Goal: Task Accomplishment & Management: Manage account settings

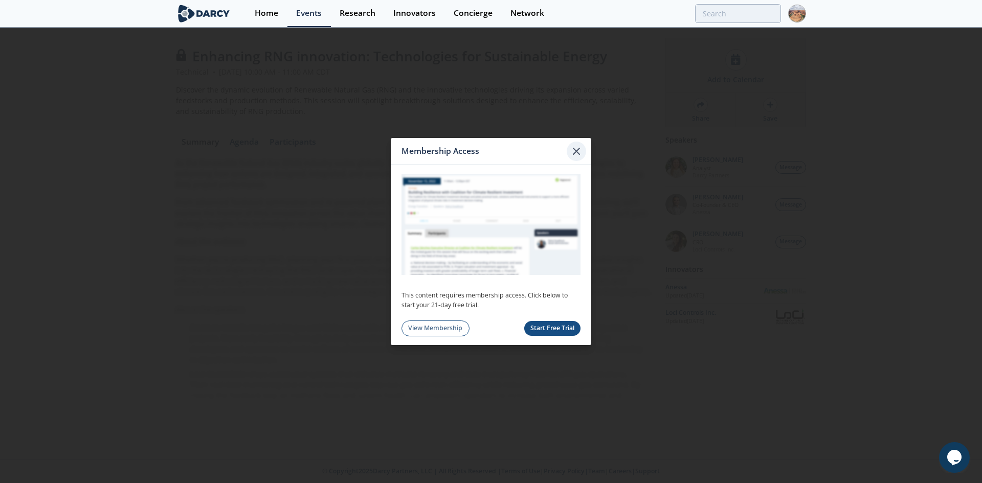
click at [583, 153] on div at bounding box center [576, 151] width 19 height 19
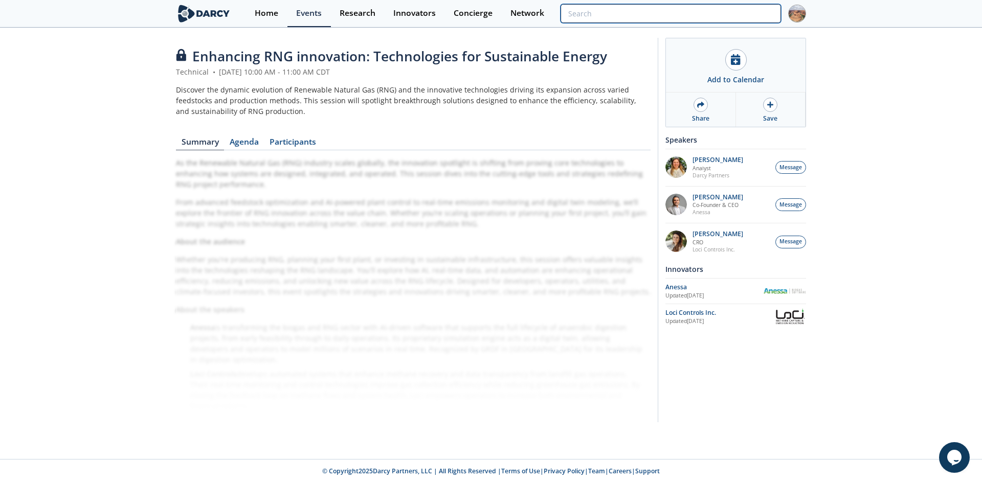
click at [755, 17] on input "search" at bounding box center [671, 13] width 220 height 19
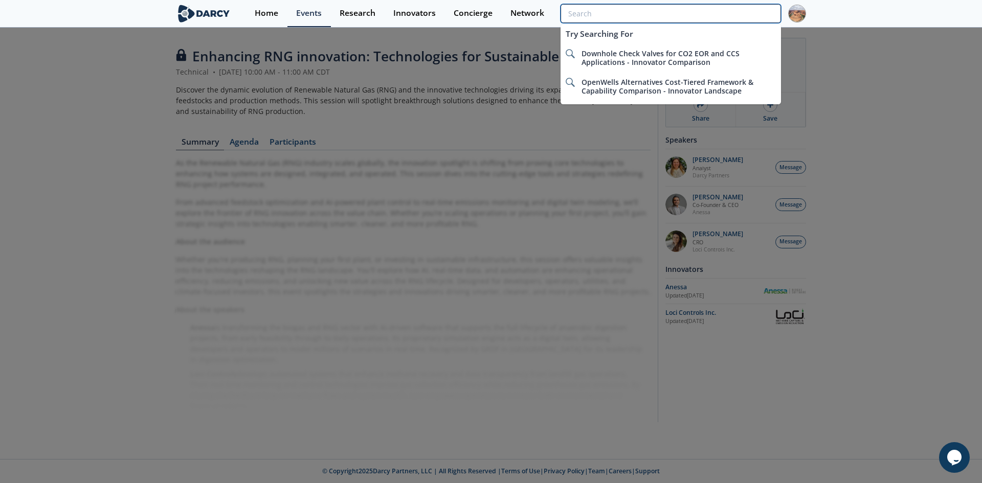
paste input "Enhancing RNG innovation: Technologies for Sustainable Energy"
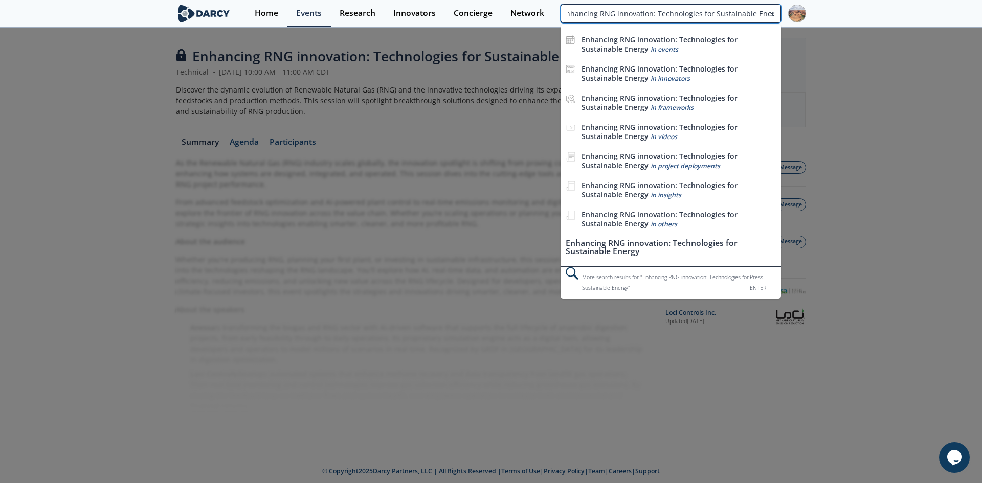
type input "Enhancing RNG innovation: Technologies for Sustainable Energy"
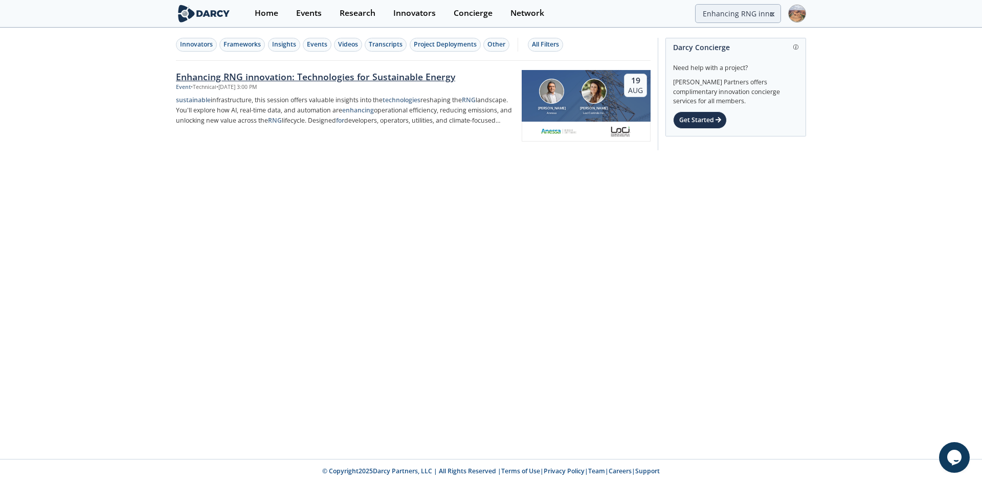
click at [387, 87] on div "Event • Technical • Aug 19, 2025 - 3:00 PM" at bounding box center [345, 87] width 339 height 8
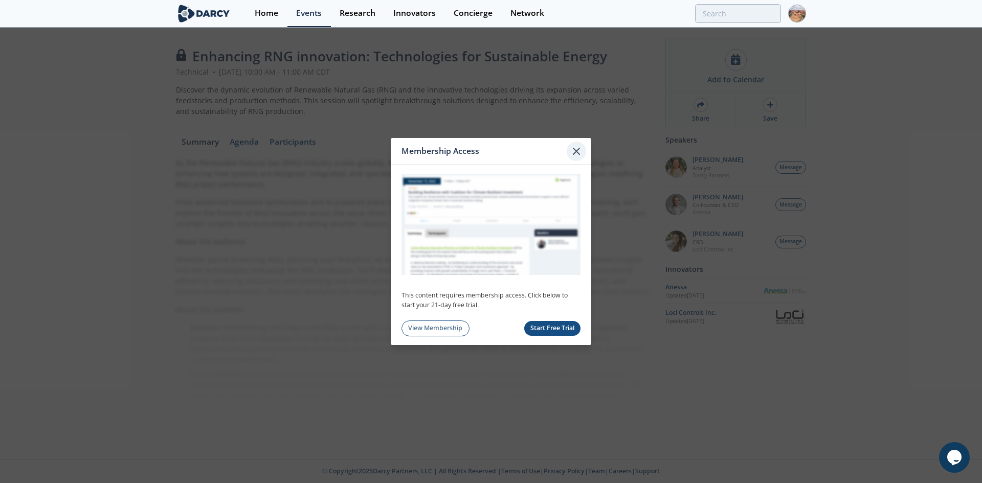
click at [574, 148] on icon at bounding box center [576, 151] width 12 height 12
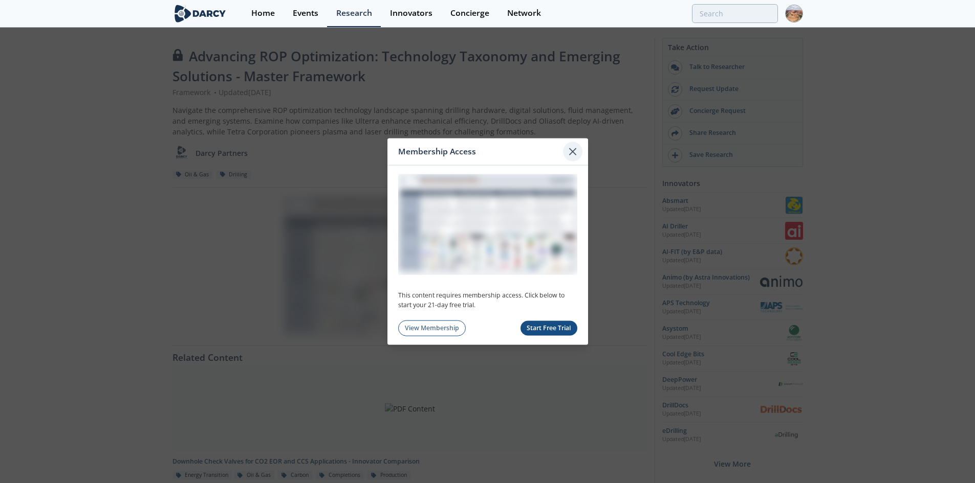
click at [577, 150] on icon at bounding box center [572, 151] width 12 height 12
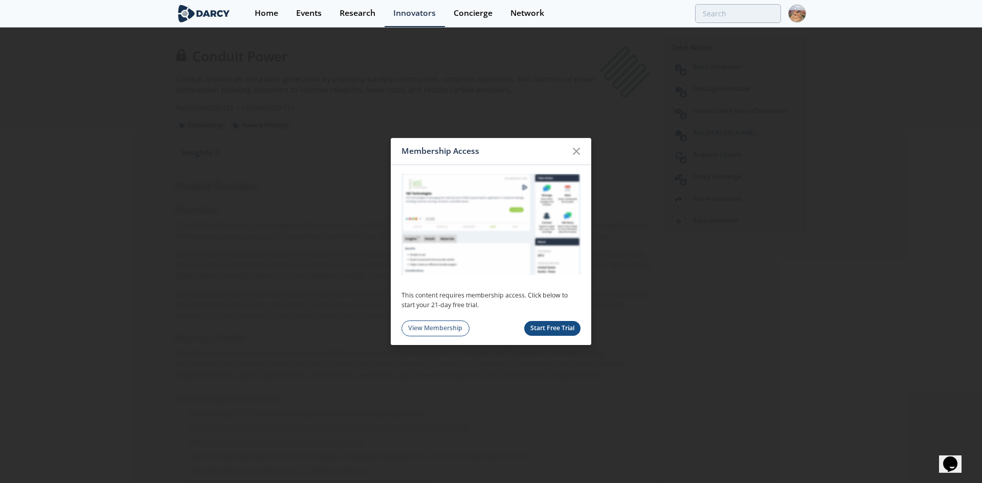
click at [577, 140] on div "Membership Access" at bounding box center [491, 151] width 201 height 27
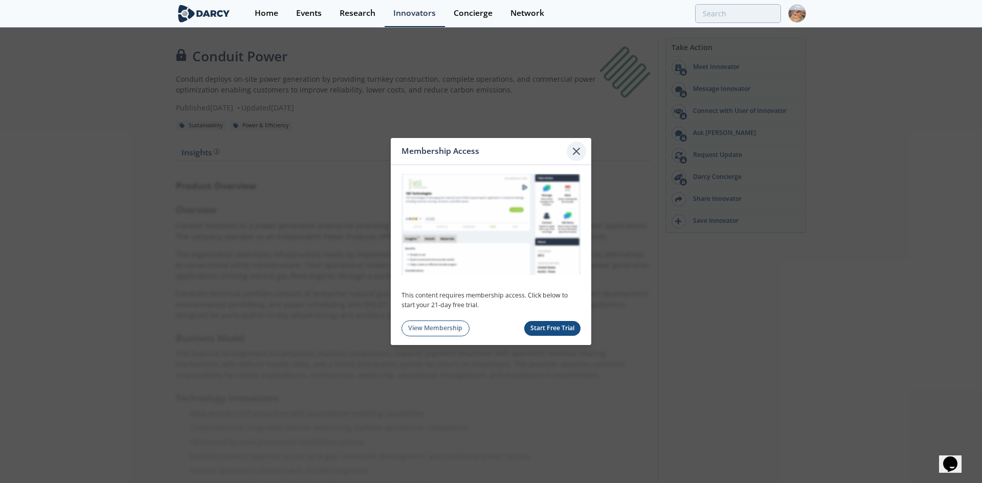
click at [574, 145] on icon at bounding box center [576, 151] width 12 height 12
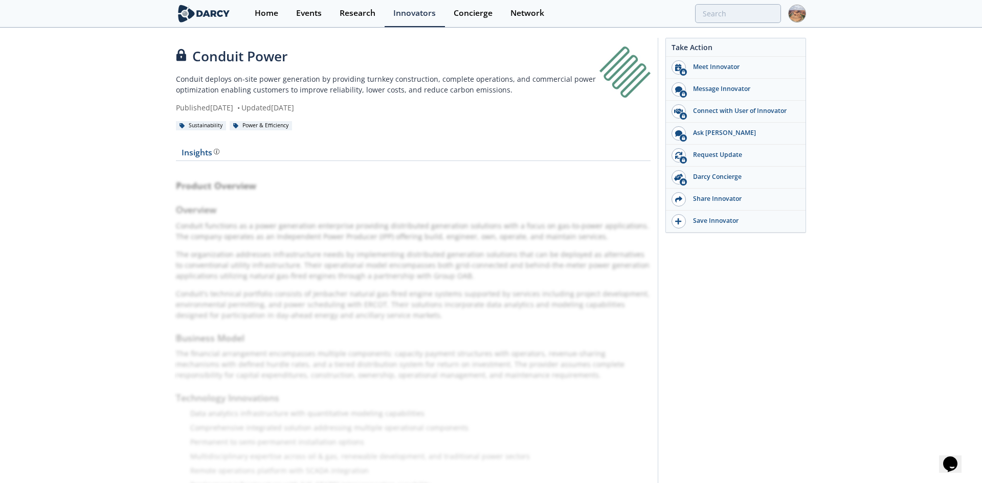
click at [791, 14] on img at bounding box center [797, 14] width 18 height 18
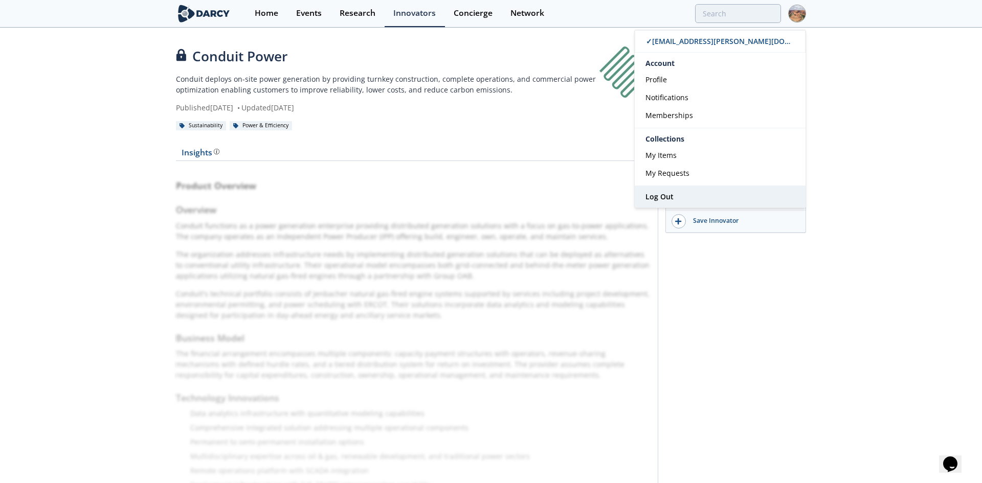
click at [697, 195] on link "Log Out" at bounding box center [720, 196] width 171 height 21
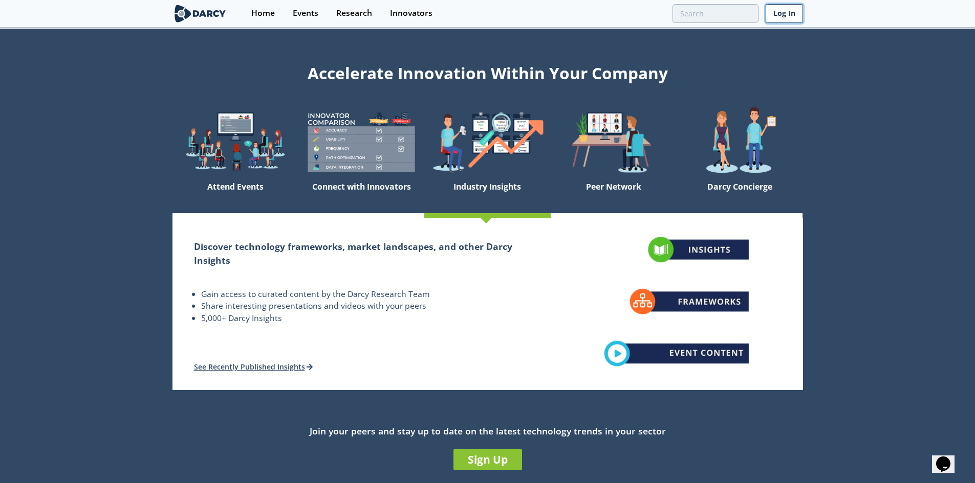
click at [798, 19] on link "Log In" at bounding box center [783, 13] width 37 height 19
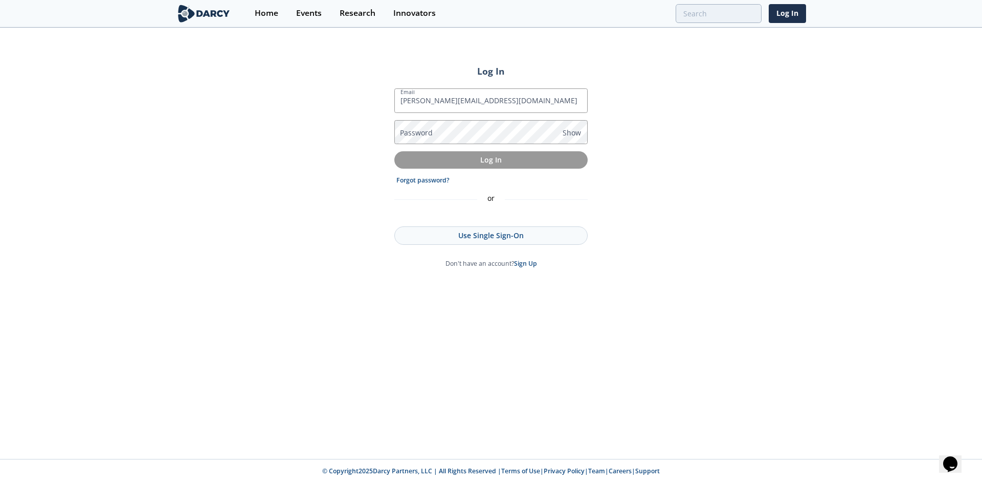
type input "[PERSON_NAME][EMAIL_ADDRESS][DOMAIN_NAME]"
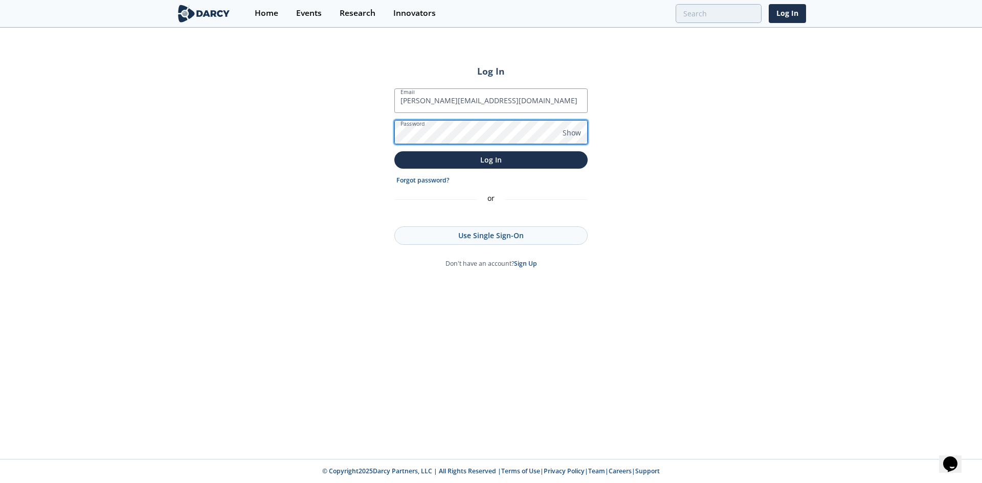
click at [394, 151] on button "Log In" at bounding box center [490, 159] width 193 height 17
